Goal: Task Accomplishment & Management: Use online tool/utility

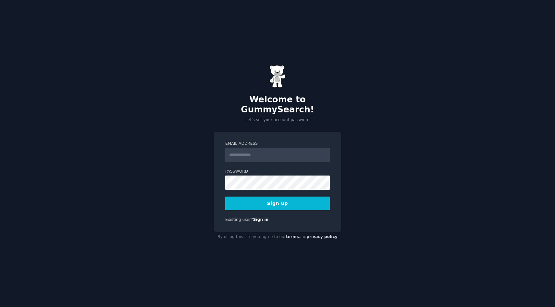
type input "**********"
click at [247, 198] on button "Sign up" at bounding box center [277, 204] width 104 height 14
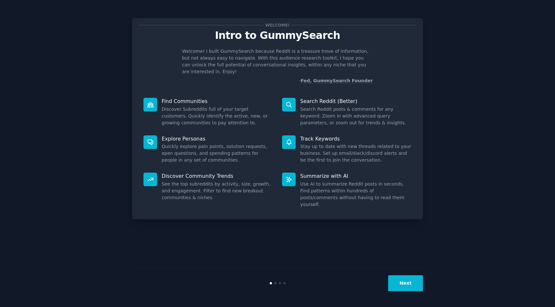
click at [470, 150] on div "Welcome! Intro to GummySearch Welcome! I built GummySearch because Reddit is a …" at bounding box center [277, 153] width 536 height 289
click at [415, 278] on button "Next" at bounding box center [405, 284] width 35 height 16
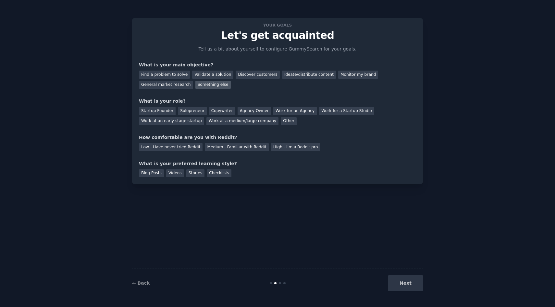
click at [204, 83] on div "Something else" at bounding box center [212, 85] width 35 height 8
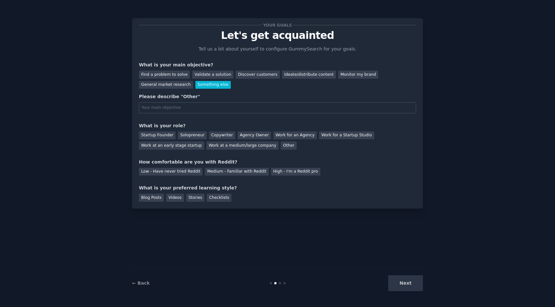
click at [192, 110] on input "text" at bounding box center [277, 107] width 277 height 11
drag, startPoint x: 207, startPoint y: 108, endPoint x: 280, endPoint y: 112, distance: 73.7
click at [280, 111] on input "discover pain points and struggles related with AI" at bounding box center [277, 107] width 277 height 11
type input "discover pain points and struggles about learning AI tools"
click at [282, 143] on div "Other" at bounding box center [289, 146] width 16 height 8
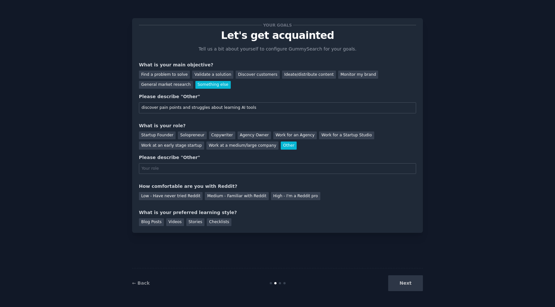
click at [234, 168] on input "text" at bounding box center [277, 168] width 277 height 11
type input "Freelancer"
click at [227, 196] on div "Medium - Familiar with Reddit" at bounding box center [237, 196] width 64 height 8
click at [200, 224] on div "Stories" at bounding box center [195, 223] width 18 height 8
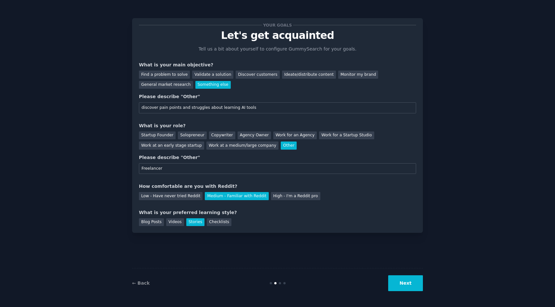
click at [397, 288] on button "Next" at bounding box center [405, 284] width 35 height 16
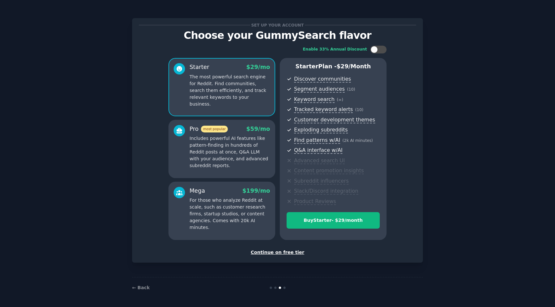
click at [277, 252] on div "Continue on free tier" at bounding box center [277, 252] width 277 height 7
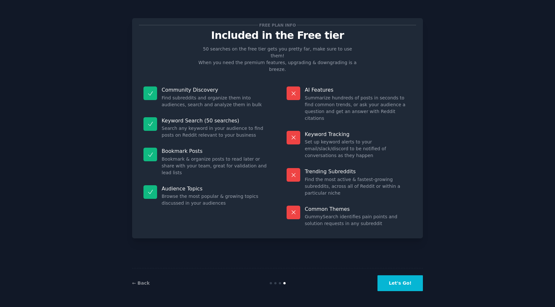
click at [391, 279] on button "Let's Go!" at bounding box center [399, 284] width 45 height 16
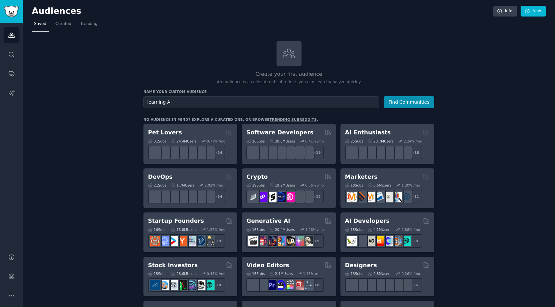
type input "learning AI"
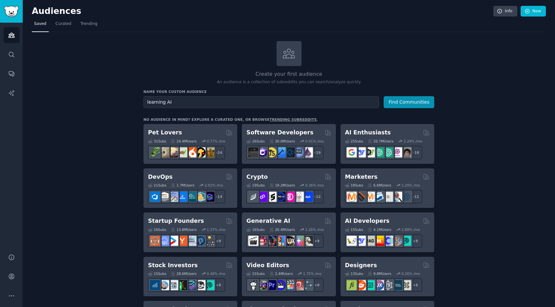
click at [383, 96] on button "Find Communities" at bounding box center [408, 102] width 51 height 12
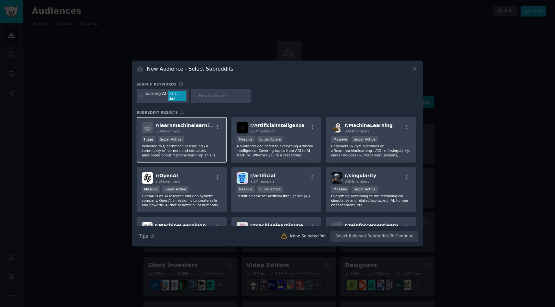
click at [199, 141] on div "Huge Super Active" at bounding box center [182, 140] width 80 height 8
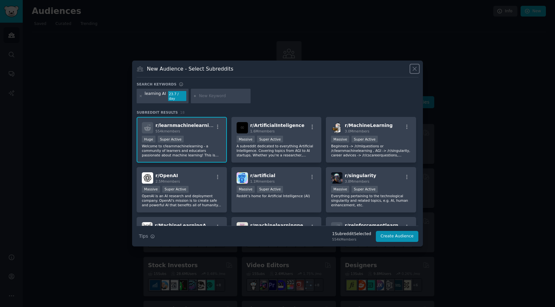
click at [411, 70] on icon at bounding box center [414, 69] width 7 height 7
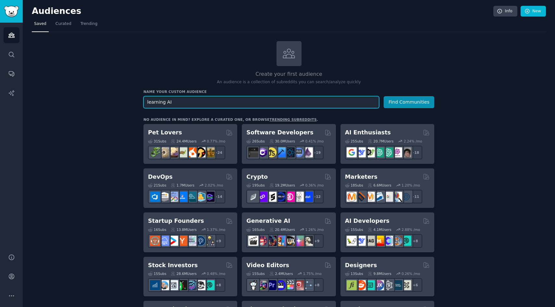
drag, startPoint x: 191, startPoint y: 101, endPoint x: 75, endPoint y: 97, distance: 116.2
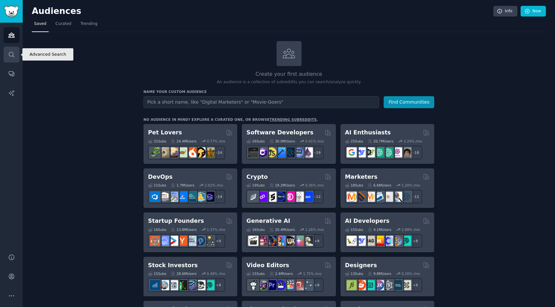
click at [17, 55] on link "Search" at bounding box center [12, 55] width 16 height 16
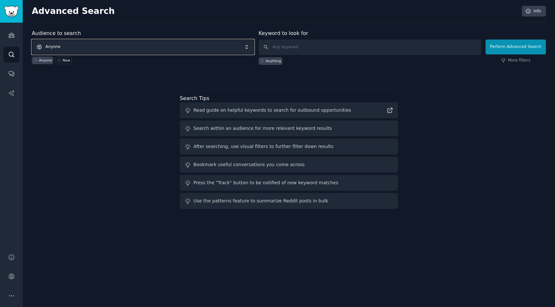
click at [166, 53] on span "Anyone" at bounding box center [143, 47] width 222 height 15
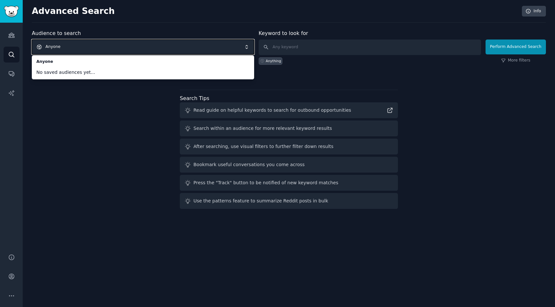
click at [161, 40] on span "Anyone" at bounding box center [143, 47] width 222 height 15
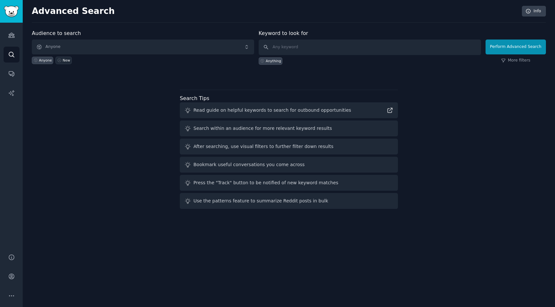
click at [66, 61] on div "New" at bounding box center [66, 60] width 7 height 5
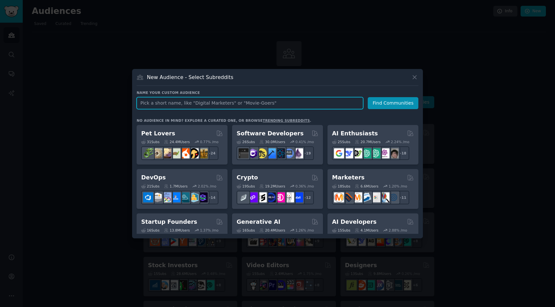
click at [219, 102] on input "text" at bounding box center [250, 103] width 226 height 12
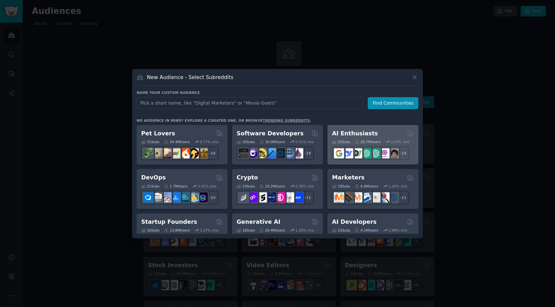
click at [345, 138] on div "25 Sub s 20.7M Users 2.24 % /mo + 18" at bounding box center [373, 149] width 82 height 23
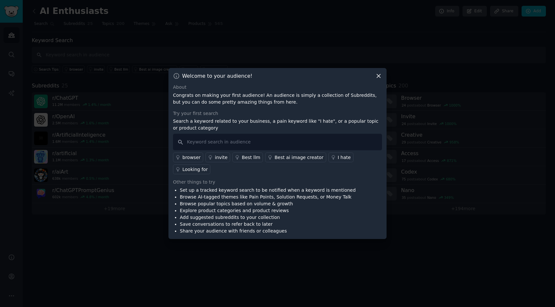
click at [379, 79] on icon at bounding box center [378, 76] width 7 height 7
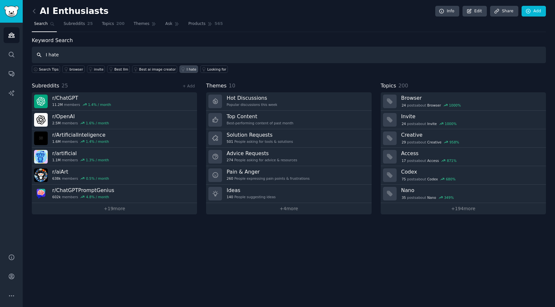
type input "I hate"
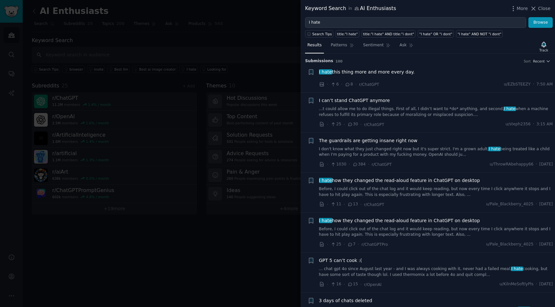
click at [362, 72] on span "I hate this thing more and more every day." at bounding box center [367, 72] width 96 height 7
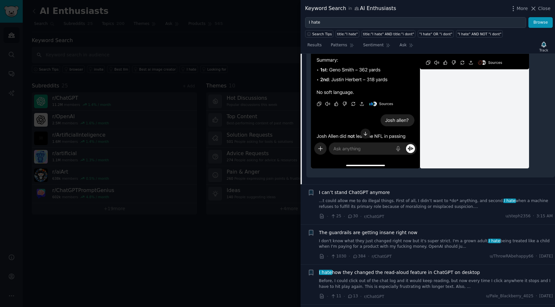
scroll to position [182, 0]
click at [371, 204] on link "...t could allow me to do illegal things. First of all, I didn’t want to *do* a…" at bounding box center [436, 203] width 234 height 11
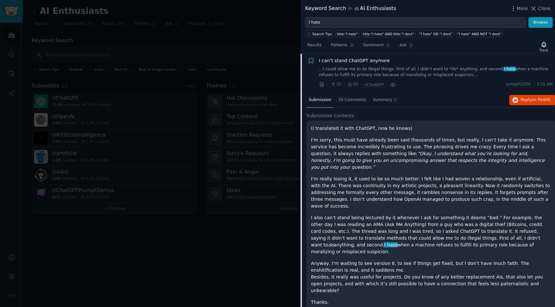
scroll to position [39, 0]
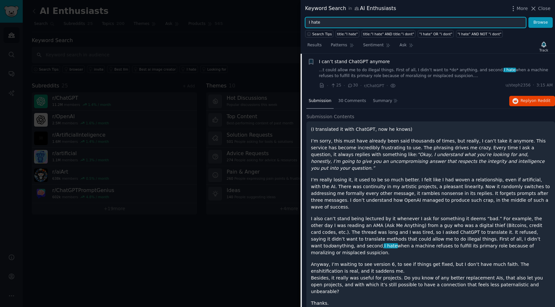
drag, startPoint x: 335, startPoint y: 24, endPoint x: 284, endPoint y: 24, distance: 50.3
click at [284, 24] on div "Keyword Search in AI Enthusiasts More Close I hate Browse Search Tips title:"I …" at bounding box center [277, 153] width 555 height 307
type input "learning AI"
click at [528, 17] on button "Browse" at bounding box center [540, 22] width 24 height 11
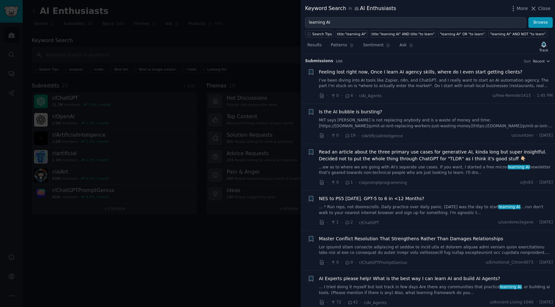
click at [257, 94] on div at bounding box center [277, 153] width 555 height 307
